Goal: Check status: Check status

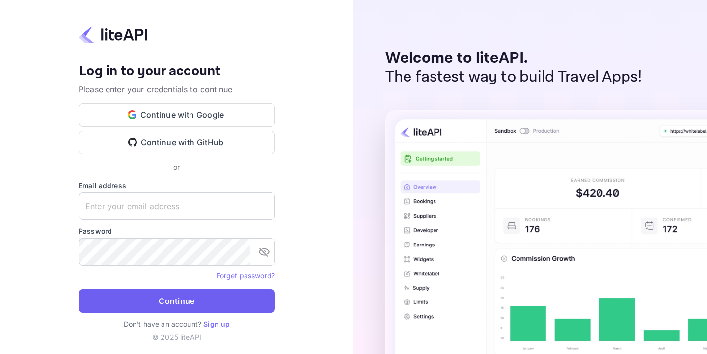
type input "[EMAIL_ADDRESS][DOMAIN_NAME]"
click at [178, 302] on button "Continue" at bounding box center [177, 301] width 196 height 24
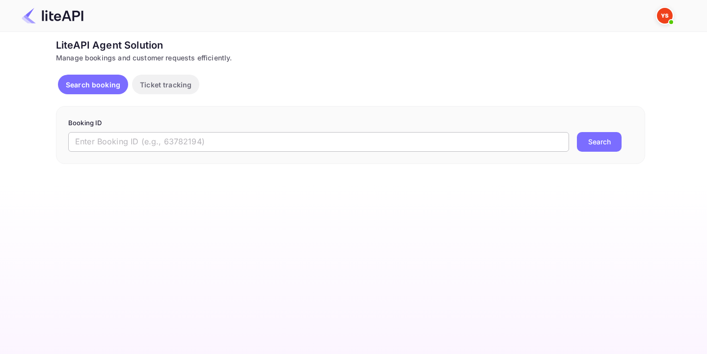
click at [264, 145] on input "text" at bounding box center [318, 142] width 501 height 20
paste input "9049241"
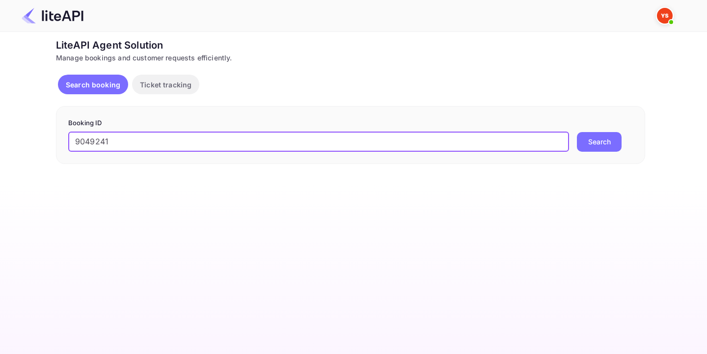
type input "9049241"
click at [583, 141] on button "Search" at bounding box center [599, 142] width 45 height 20
